Goal: Task Accomplishment & Management: Manage account settings

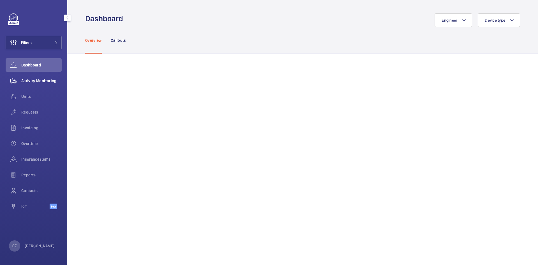
click at [54, 78] on span "Activity Monitoring" at bounding box center [41, 81] width 40 height 6
